Goal: Transaction & Acquisition: Purchase product/service

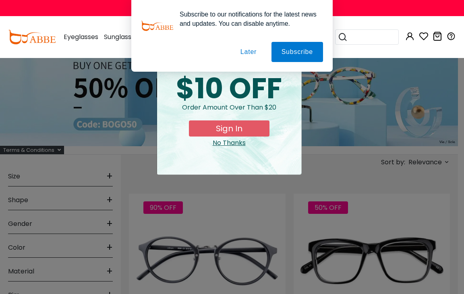
click at [66, 52] on button "Later" at bounding box center [248, 52] width 36 height 20
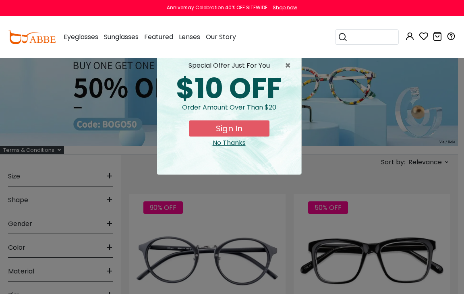
click at [66, 56] on div "No Thanks" at bounding box center [228, 143] width 131 height 10
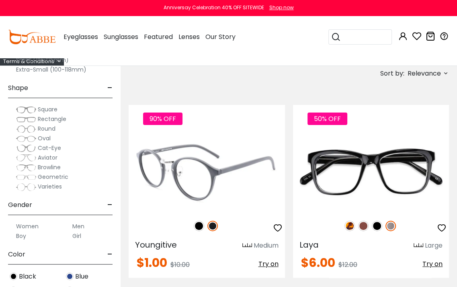
scroll to position [161, 0]
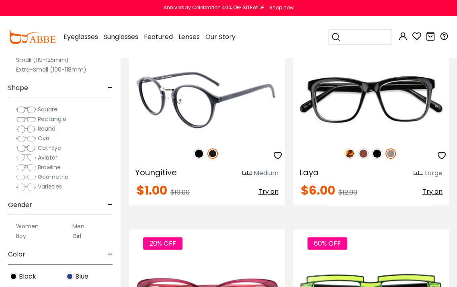
click at [66, 56] on img at bounding box center [207, 101] width 157 height 78
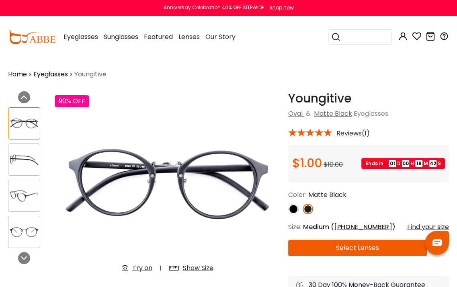
click at [338, 250] on button "Select Lenses" at bounding box center [357, 248] width 139 height 16
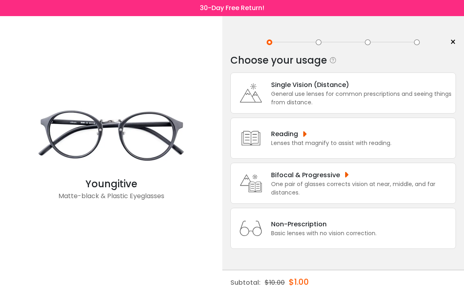
click at [293, 227] on div "Non-Prescription" at bounding box center [323, 224] width 105 height 10
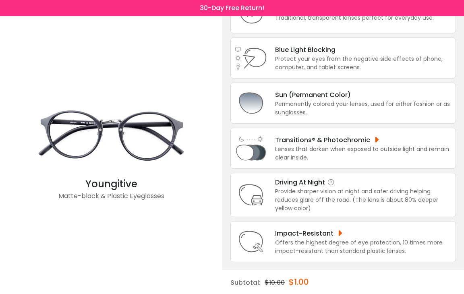
click at [317, 211] on div "Driving At Night Provide sharper vision at night and safer driving helping redu…" at bounding box center [342, 195] width 225 height 44
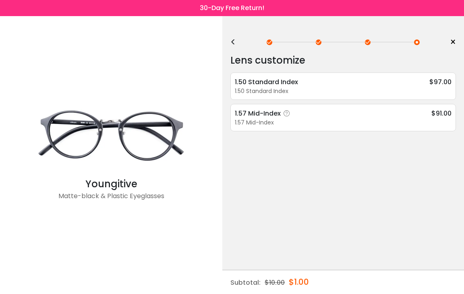
click at [301, 105] on div "1.57 Mid-Index $91.00 1.57 Mid-Index Super Hydrophobic Coating - $8.49 Anti-Ref…" at bounding box center [342, 117] width 225 height 27
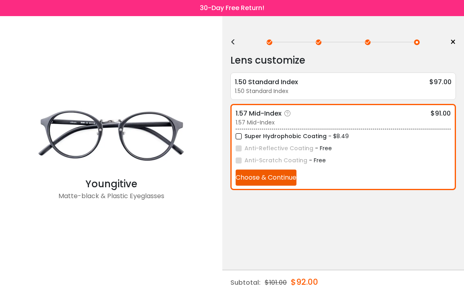
click at [272, 173] on button "Choose & Continue" at bounding box center [265, 177] width 61 height 16
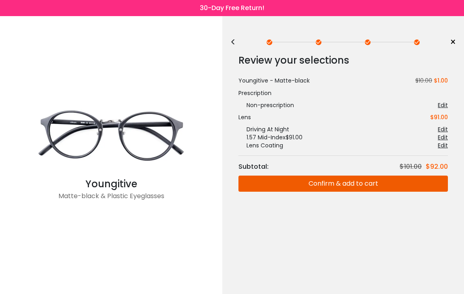
click at [322, 186] on button "Confirm & add to cart" at bounding box center [342, 183] width 209 height 16
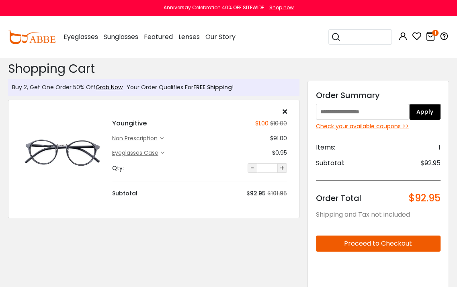
click at [352, 107] on input "text" at bounding box center [363, 112] width 94 height 16
paste input "******"
type input "******"
click at [437, 105] on button "Apply" at bounding box center [425, 112] width 31 height 16
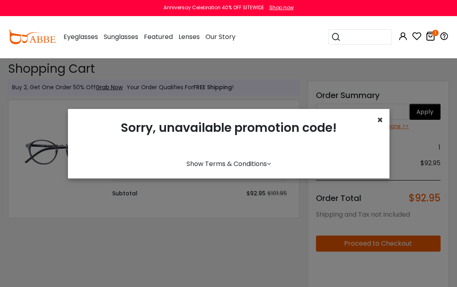
drag, startPoint x: 379, startPoint y: 125, endPoint x: 343, endPoint y: 126, distance: 35.8
click at [379, 125] on span "×" at bounding box center [380, 119] width 6 height 13
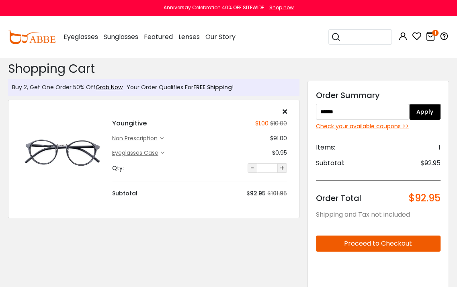
click at [282, 174] on div "Youngitive $1.00 $10.00 non prescription $91.00 Eyeglasses Case $0.95 $101.95 Q…" at bounding box center [199, 153] width 183 height 90
click at [282, 167] on button "+" at bounding box center [283, 168] width 10 height 10
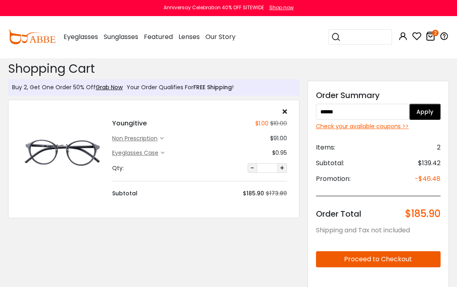
click at [282, 167] on button "+" at bounding box center [283, 168] width 10 height 10
